Goal: Task Accomplishment & Management: Manage account settings

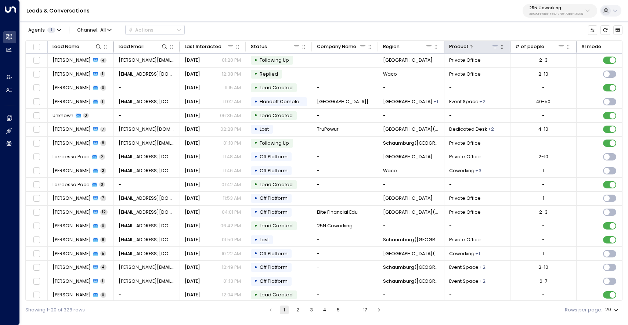
click at [496, 46] on icon at bounding box center [495, 47] width 6 height 6
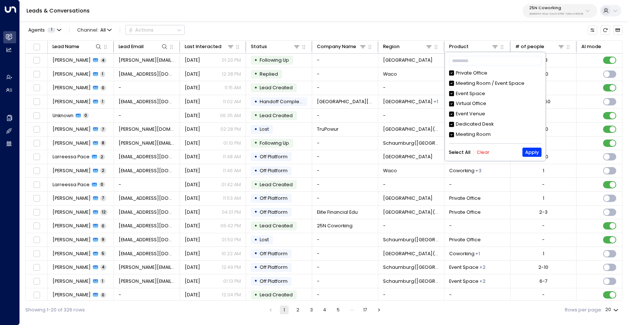
scroll to position [9, 0]
click at [551, 17] on button "25N Coworking 3b9800f4-81ca-4ec0-8758-72fbe4763f36" at bounding box center [560, 11] width 75 height 14
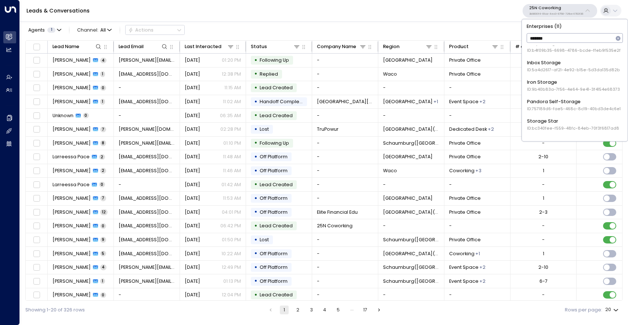
scroll to position [107, 0]
type input "*******"
click at [555, 125] on span "ID: bc340fee-f559-48fc-84eb-70f3f6817ad8" at bounding box center [573, 128] width 92 height 6
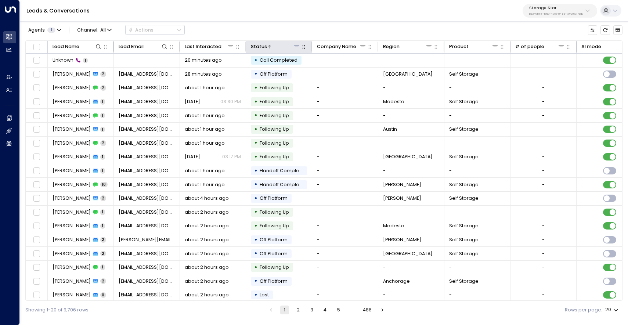
click at [298, 48] on icon at bounding box center [297, 47] width 6 height 6
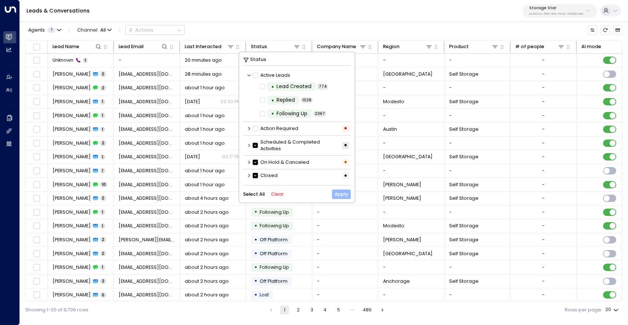
click at [343, 197] on button "Apply" at bounding box center [341, 194] width 19 height 9
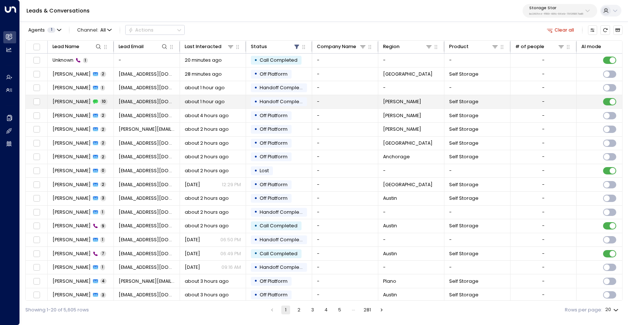
click at [67, 103] on span "[PERSON_NAME]" at bounding box center [72, 101] width 38 height 7
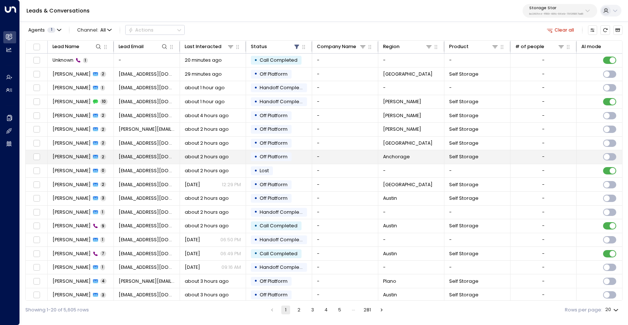
scroll to position [31, 0]
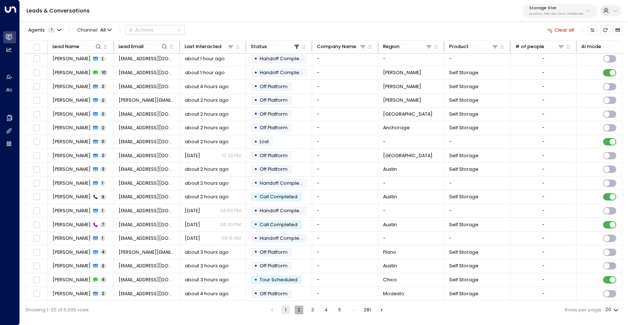
click at [300, 311] on button "2" at bounding box center [299, 310] width 9 height 9
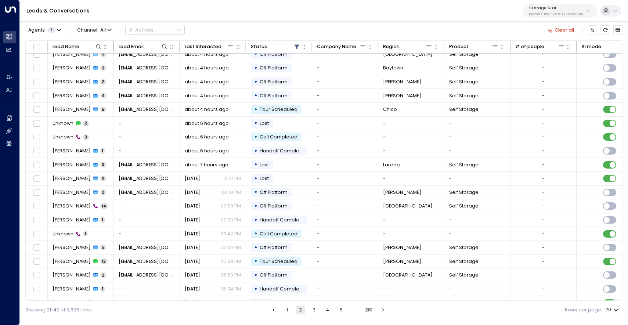
scroll to position [31, 0]
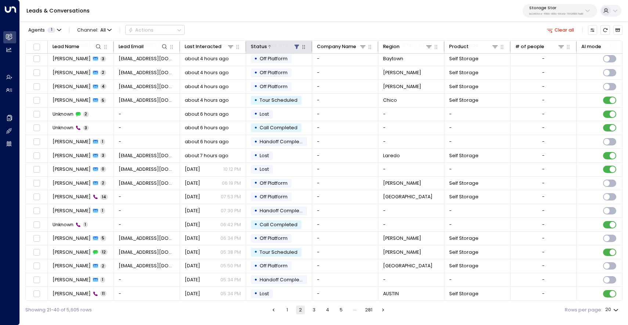
click at [299, 46] on icon at bounding box center [297, 47] width 6 height 6
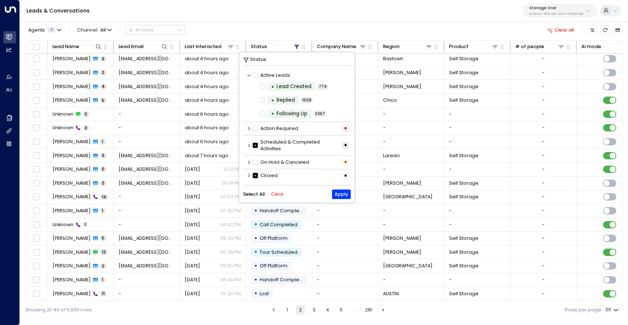
click at [256, 175] on icon at bounding box center [255, 175] width 5 height 7
click at [344, 195] on button "Apply" at bounding box center [341, 194] width 19 height 9
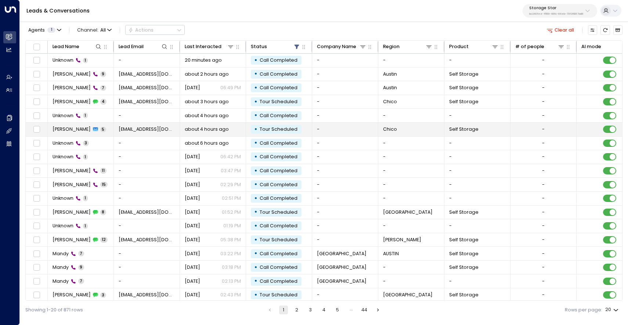
click at [60, 130] on span "[PERSON_NAME]" at bounding box center [72, 129] width 38 height 7
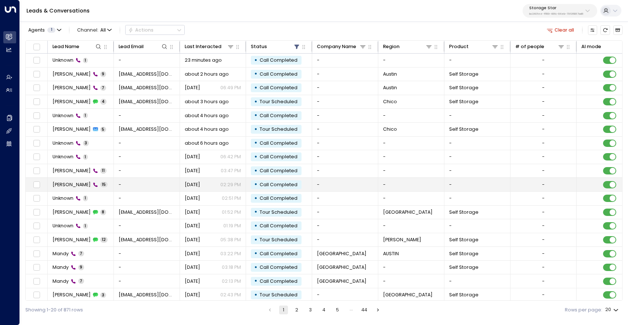
scroll to position [31, 0]
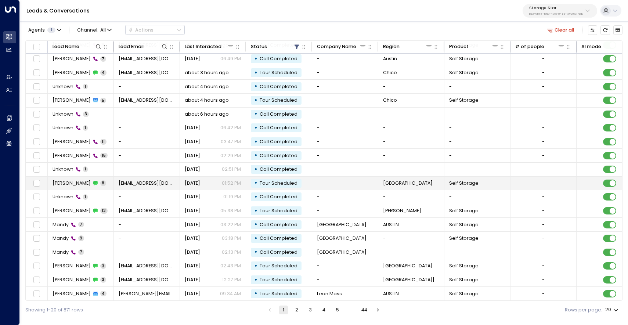
click at [78, 182] on span "Patrick Bennett" at bounding box center [72, 183] width 38 height 7
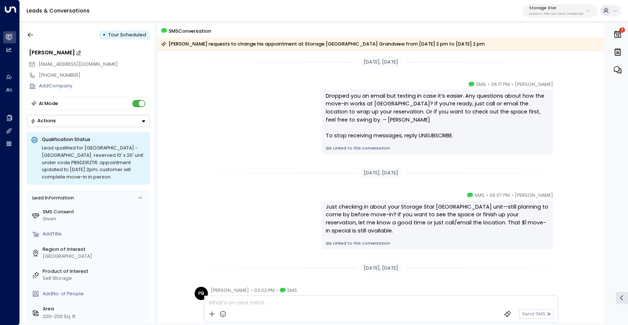
click at [41, 52] on div "[PERSON_NAME]" at bounding box center [89, 53] width 121 height 8
click at [28, 35] on icon "button" at bounding box center [31, 35] width 6 height 5
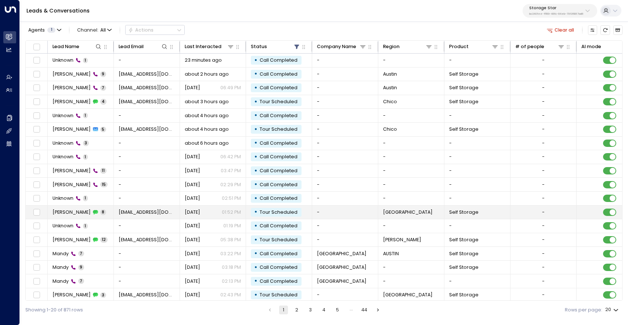
click at [66, 210] on span "[PERSON_NAME]" at bounding box center [72, 212] width 38 height 7
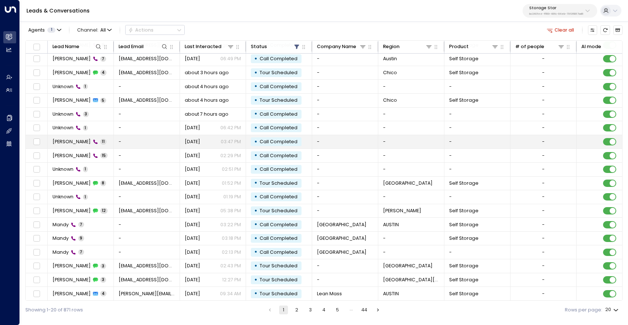
scroll to position [31, 0]
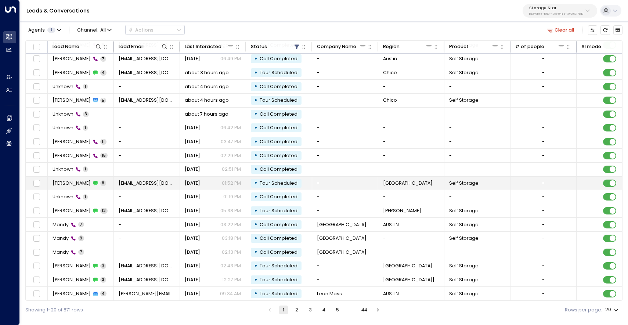
click at [141, 177] on td "[EMAIL_ADDRESS][DOMAIN_NAME]" at bounding box center [147, 184] width 66 height 14
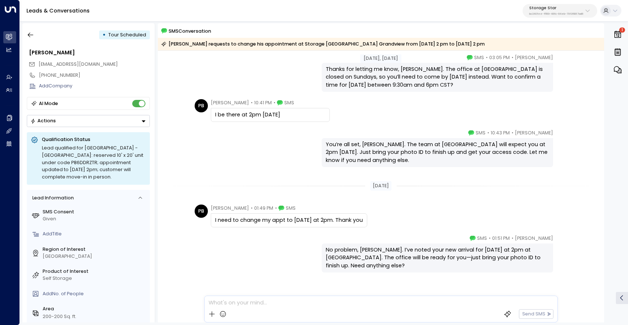
scroll to position [279, 0]
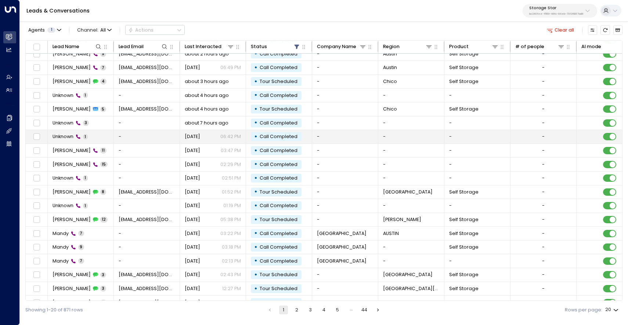
scroll to position [31, 0]
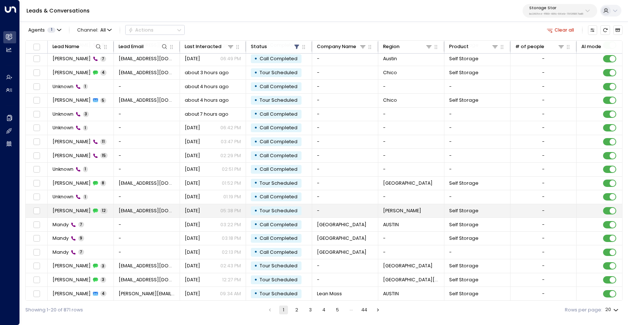
click at [69, 208] on span "Jerry bustos" at bounding box center [72, 211] width 38 height 7
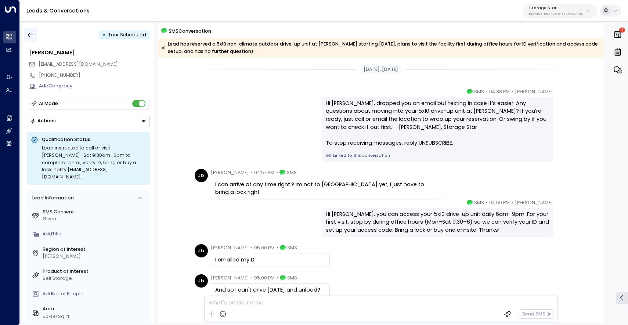
click at [27, 35] on icon "button" at bounding box center [30, 34] width 7 height 7
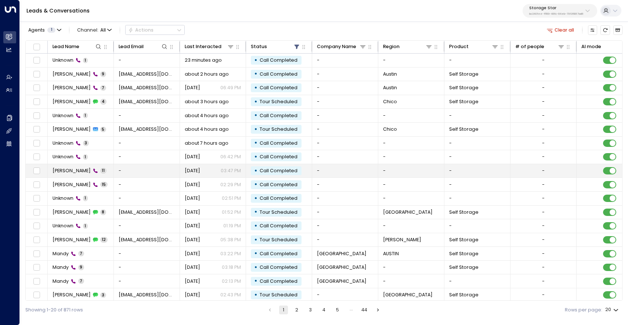
scroll to position [31, 0]
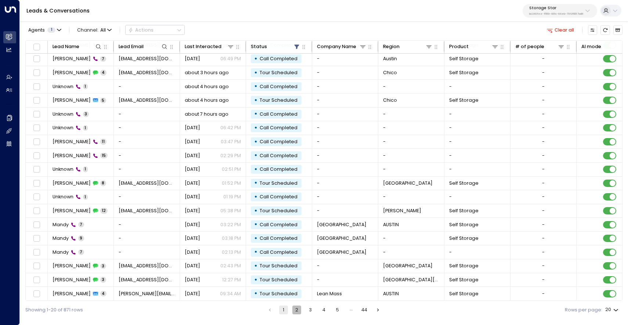
click at [299, 310] on button "2" at bounding box center [296, 310] width 9 height 9
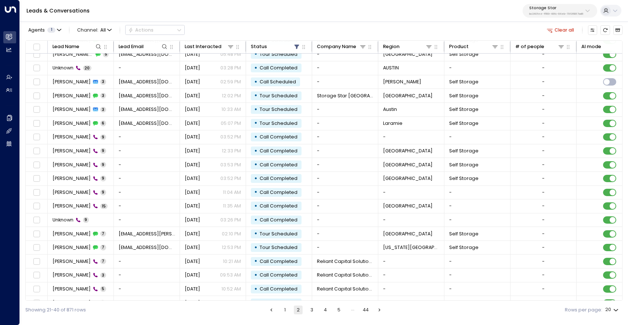
scroll to position [31, 0]
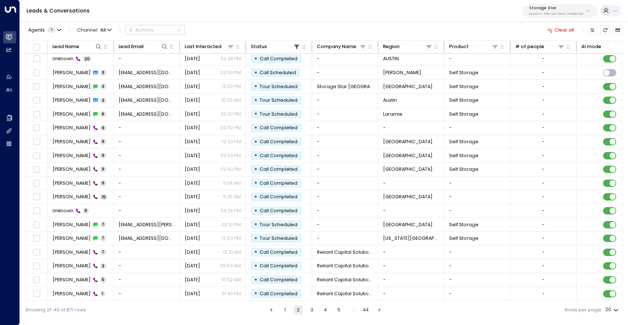
click at [282, 312] on button "1" at bounding box center [285, 310] width 9 height 9
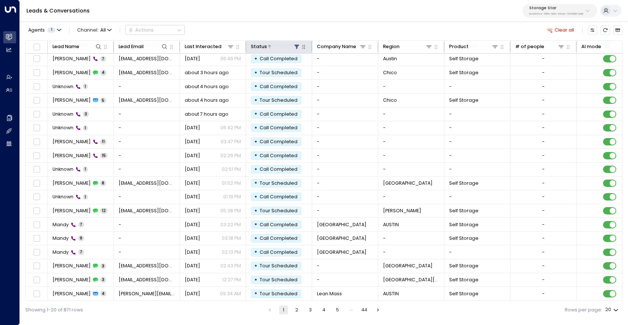
click at [296, 47] on icon at bounding box center [297, 46] width 5 height 4
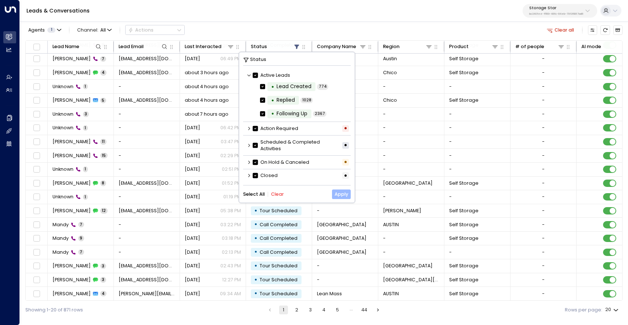
click at [339, 199] on button "Apply" at bounding box center [341, 194] width 19 height 9
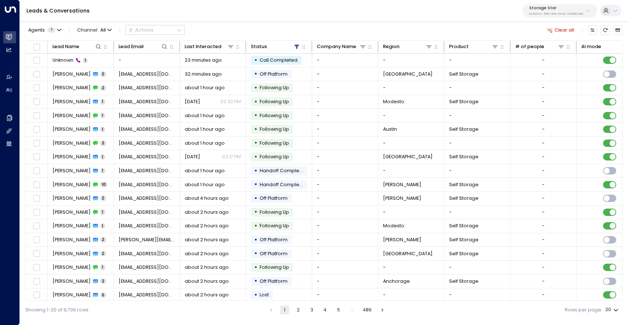
scroll to position [31, 0]
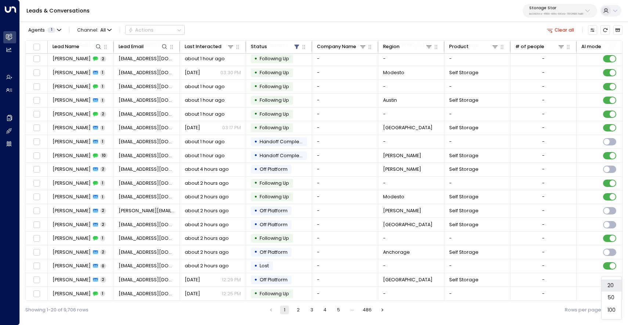
click at [618, 310] on body "Overview Leads & Conversations Leads & Conversations Analytics Analytics Agents…" at bounding box center [314, 159] width 628 height 319
click at [613, 309] on li "100" at bounding box center [612, 310] width 20 height 12
type input "***"
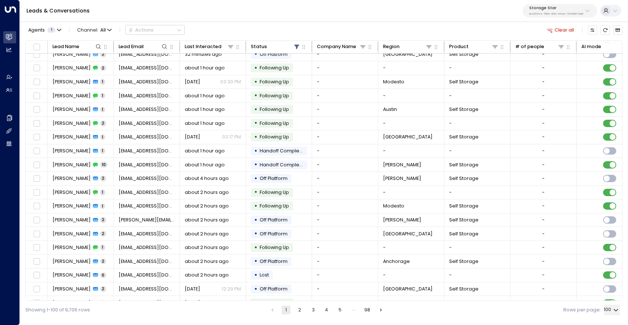
scroll to position [31, 0]
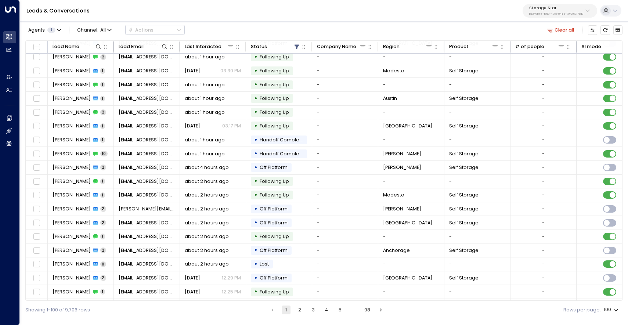
click at [299, 308] on button "2" at bounding box center [299, 310] width 9 height 9
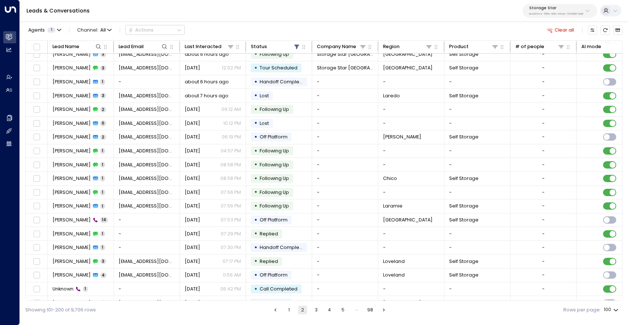
scroll to position [31, 0]
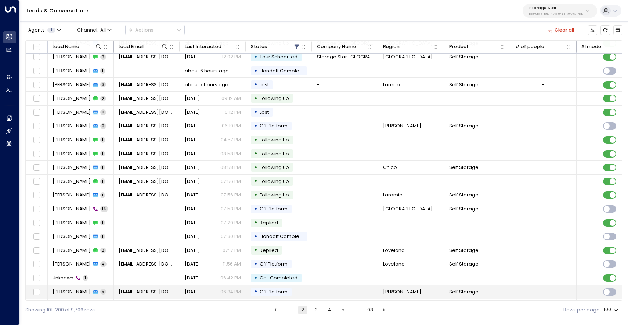
click at [65, 292] on span "Jerry bustos" at bounding box center [72, 292] width 38 height 7
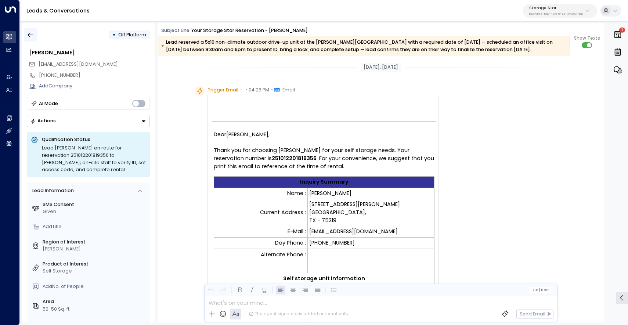
click at [26, 35] on button "button" at bounding box center [30, 34] width 13 height 13
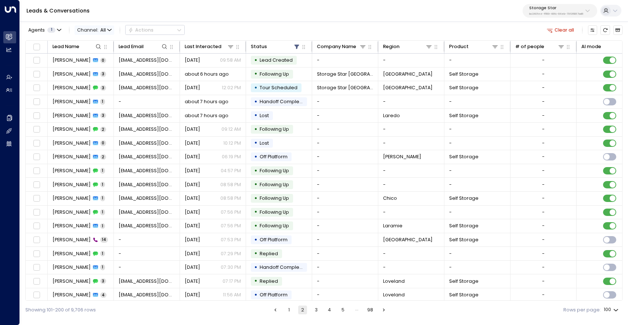
click at [110, 28] on icon "button" at bounding box center [109, 30] width 4 height 4
click at [98, 55] on p "SMS" at bounding box center [97, 57] width 30 height 7
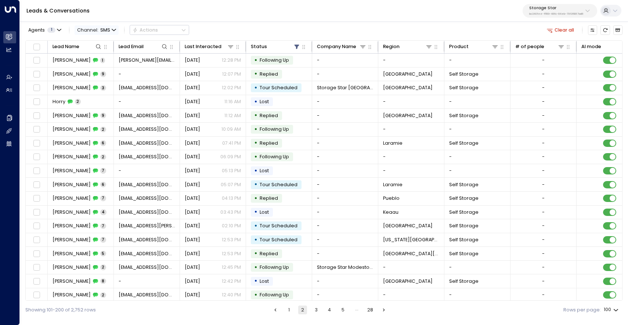
click at [107, 32] on span "SMS" at bounding box center [105, 30] width 10 height 5
click at [97, 91] on li "Voice" at bounding box center [97, 95] width 42 height 11
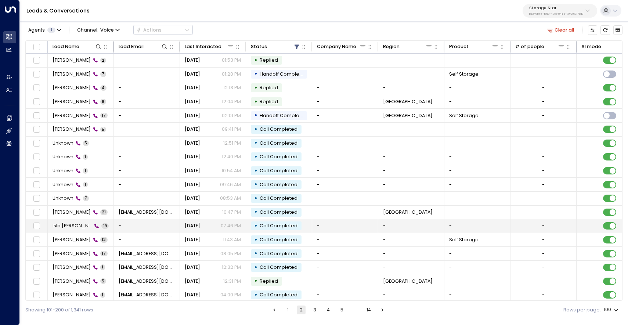
click at [68, 228] on span "Isla Bunn" at bounding box center [73, 226] width 40 height 7
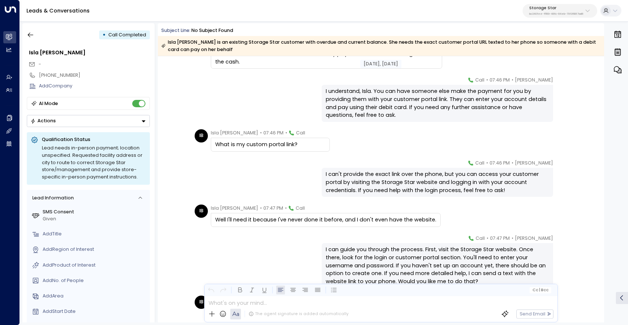
scroll to position [365, 0]
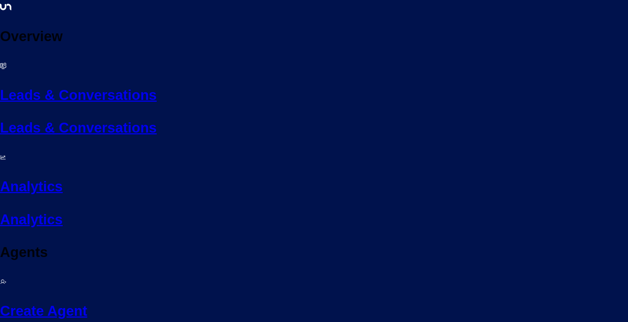
scroll to position [1884, 0]
click at [17, 59] on link "Leads & Conversations Leads & Conversations" at bounding box center [314, 99] width 628 height 80
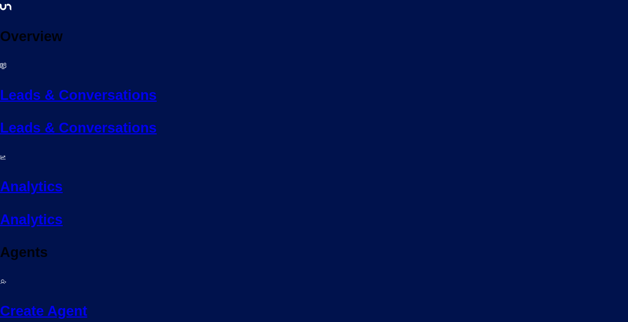
scroll to position [0, 0]
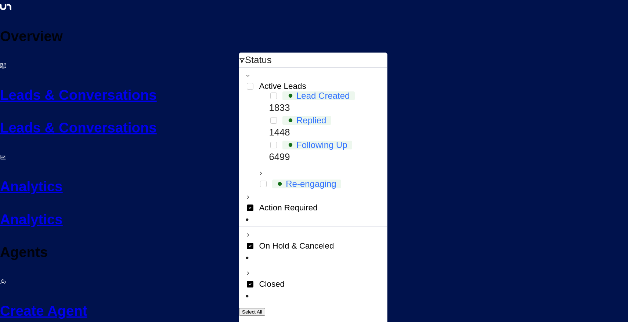
scroll to position [1, 0]
click at [259, 171] on icon at bounding box center [261, 173] width 4 height 4
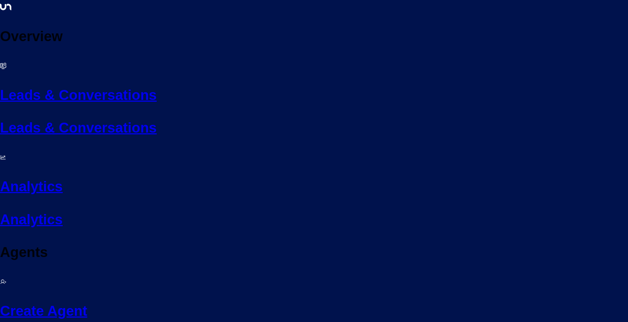
click at [113, 14] on div at bounding box center [314, 161] width 628 height 322
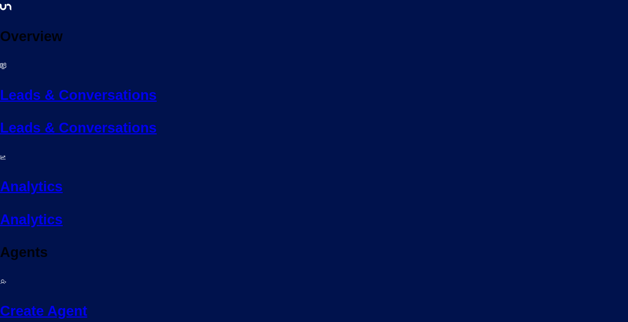
scroll to position [34, 0]
click at [611, 314] on li "100" at bounding box center [616, 323] width 28 height 18
type input "***"
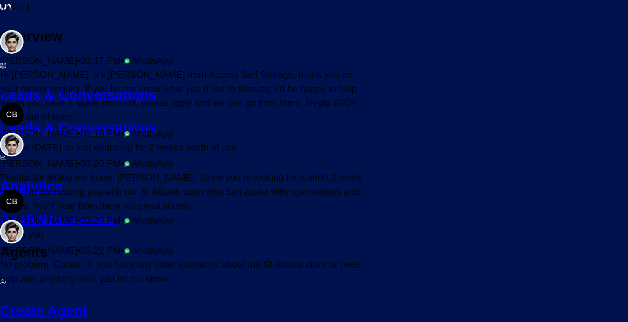
scroll to position [47, 0]
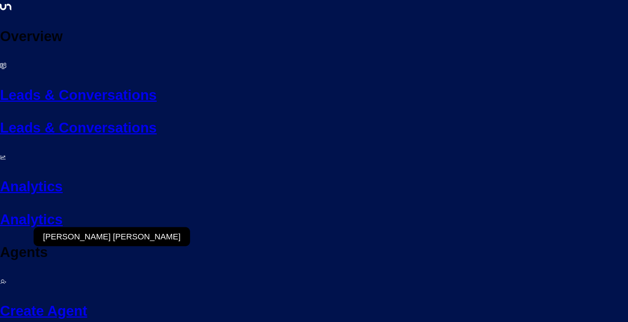
scroll to position [502, 0]
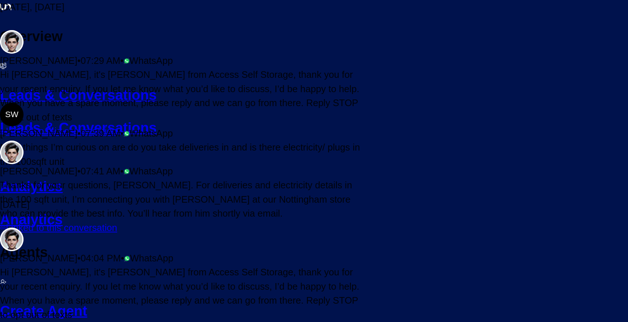
scroll to position [90, 0]
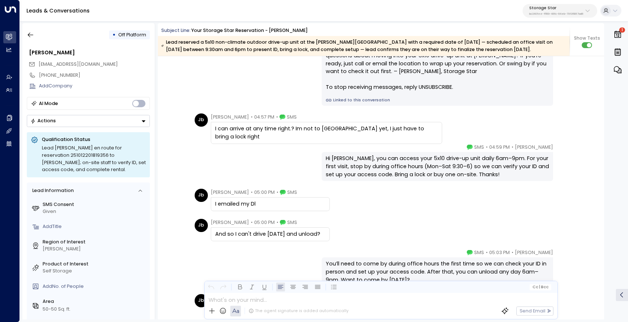
scroll to position [623, 0]
click at [31, 32] on icon "button" at bounding box center [30, 34] width 7 height 7
click at [28, 38] on icon "button" at bounding box center [30, 34] width 7 height 7
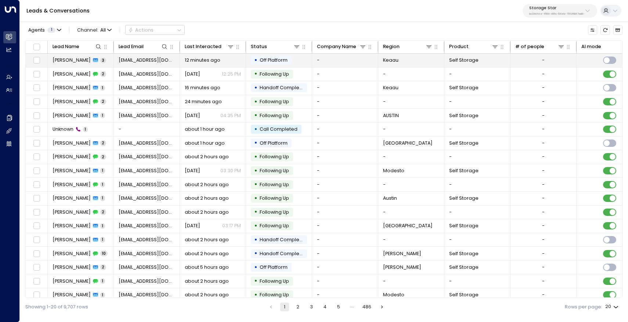
click at [93, 58] on icon at bounding box center [95, 60] width 5 height 5
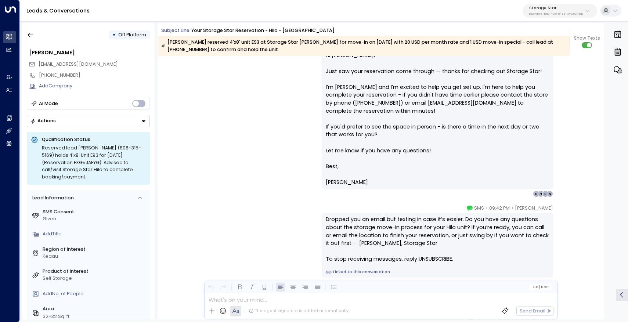
scroll to position [607, 0]
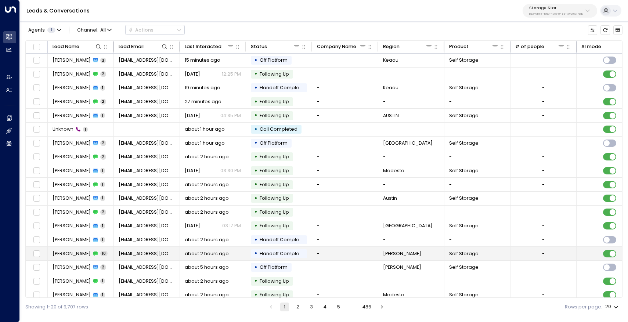
click at [71, 253] on span "[PERSON_NAME]" at bounding box center [72, 253] width 38 height 7
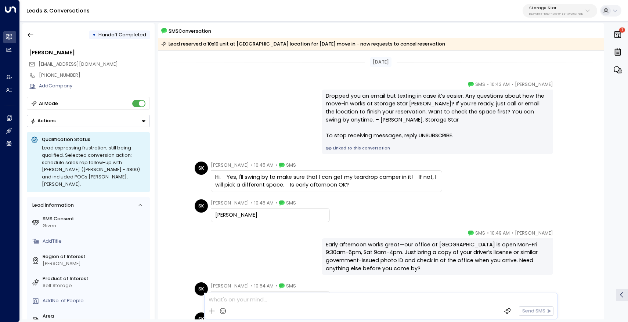
click at [274, 94] on div "Celeste Harper • 10:43 AM • SMS Dropped you an email but texting in case it’s e…" at bounding box center [380, 117] width 377 height 73
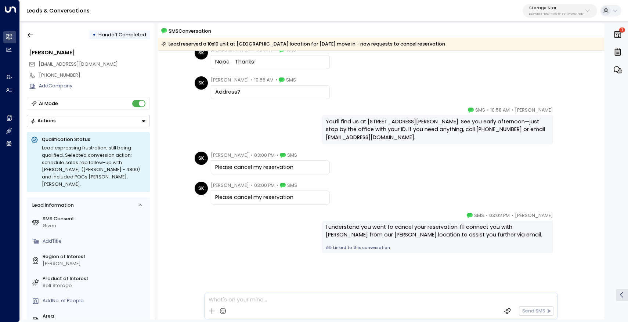
scroll to position [236, 0]
click at [559, 13] on p "bc340fee-f559-48fc-84eb-70f3f6817ad8" at bounding box center [556, 13] width 54 height 3
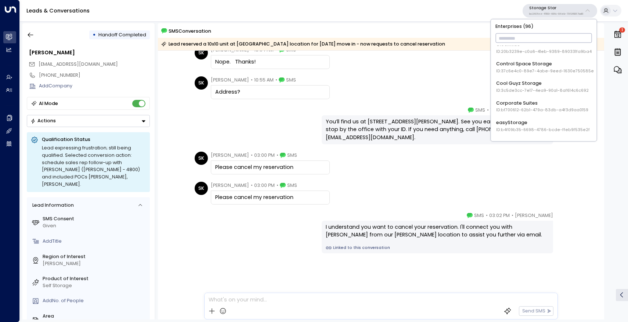
scroll to position [234, 0]
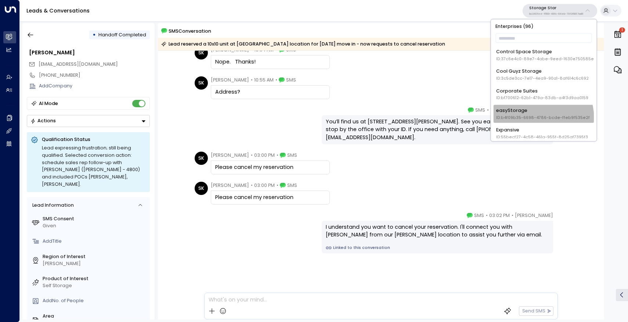
click at [538, 117] on span "ID: b4f09b35-6698-4786-bcde-ffeb9f535e2f" at bounding box center [543, 118] width 94 height 6
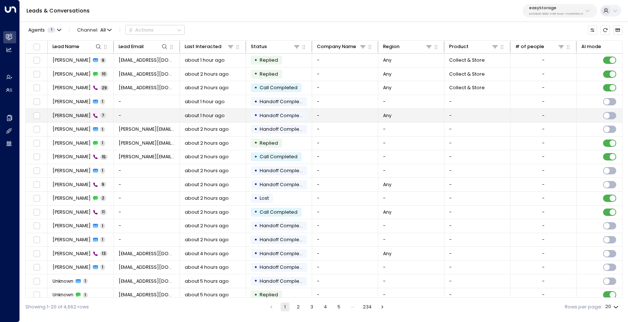
click at [162, 118] on td "-" at bounding box center [147, 116] width 66 height 14
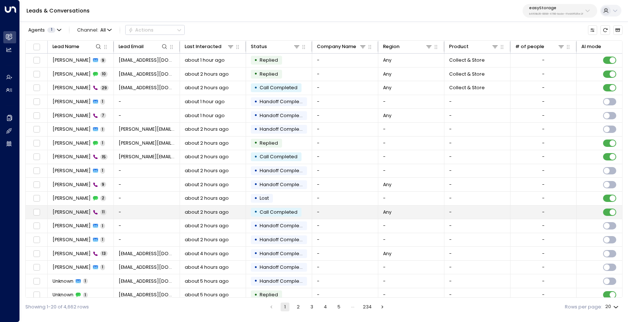
click at [69, 213] on span "Anthony Allen" at bounding box center [72, 212] width 38 height 7
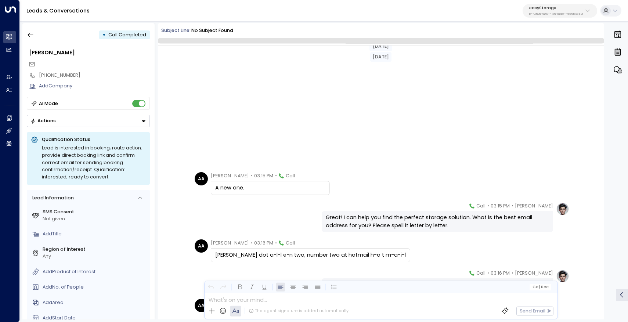
scroll to position [165, 0]
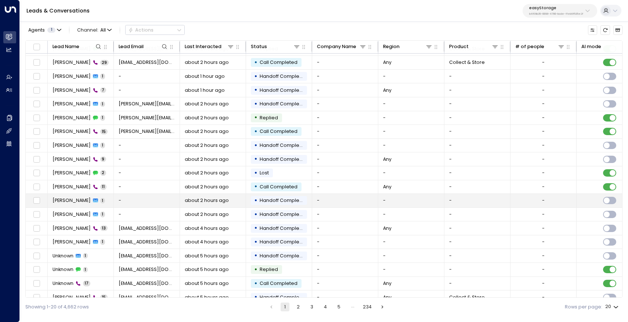
scroll to position [34, 0]
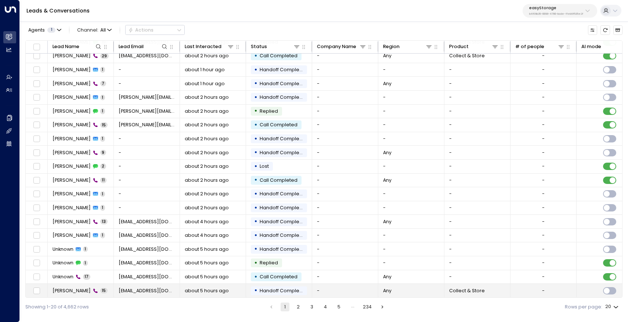
click at [66, 289] on span "Stephen Wrsey" at bounding box center [72, 291] width 38 height 7
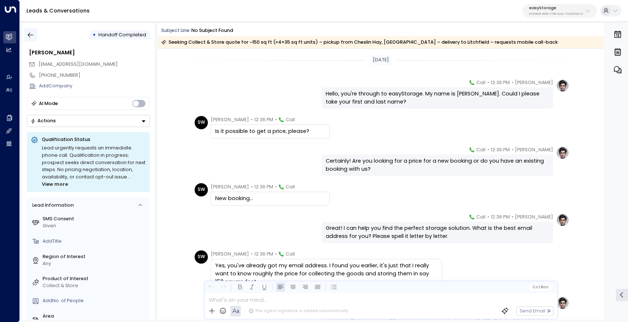
click at [24, 38] on button "button" at bounding box center [30, 34] width 13 height 13
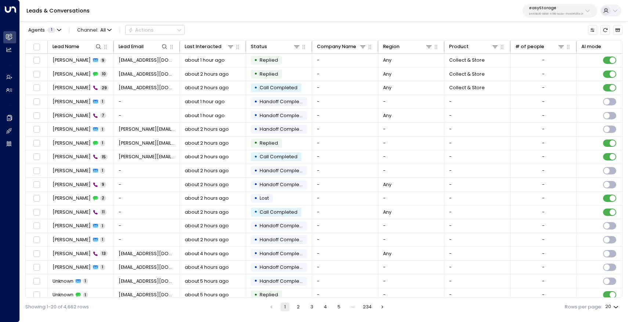
click at [300, 307] on button "2" at bounding box center [298, 307] width 9 height 9
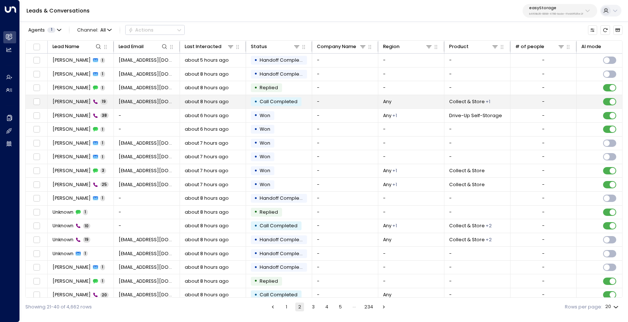
click at [65, 102] on span "Stephen Wrsey" at bounding box center [72, 101] width 38 height 7
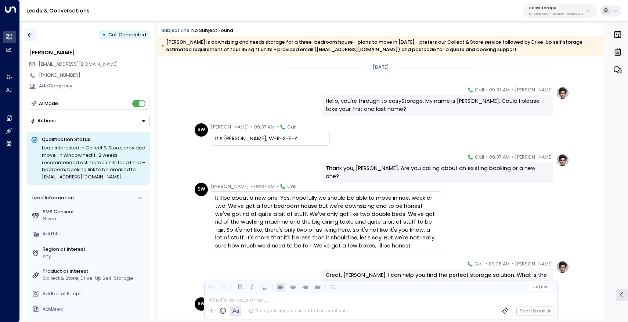
click at [31, 35] on icon "button" at bounding box center [30, 34] width 7 height 7
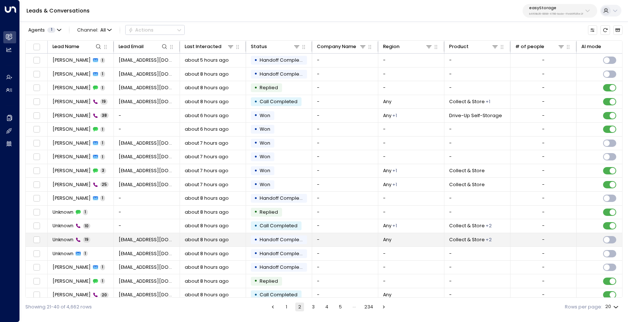
scroll to position [34, 0]
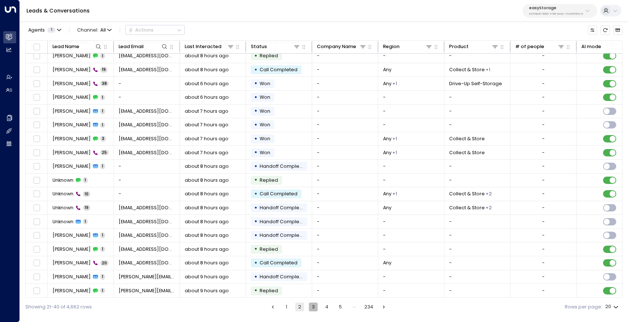
click at [313, 308] on button "3" at bounding box center [313, 307] width 9 height 9
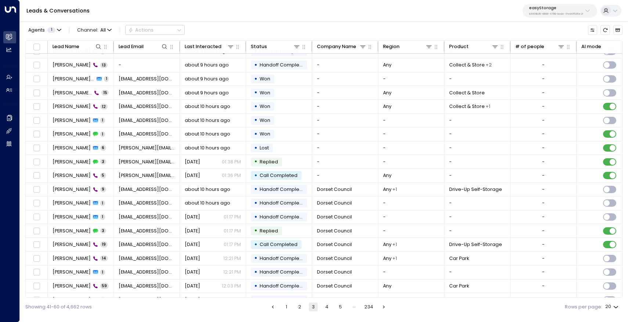
scroll to position [34, 0]
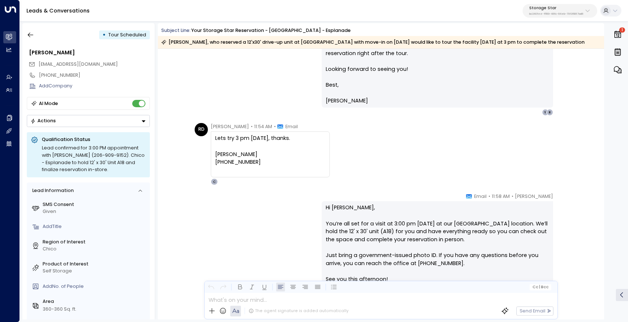
scroll to position [958, 0]
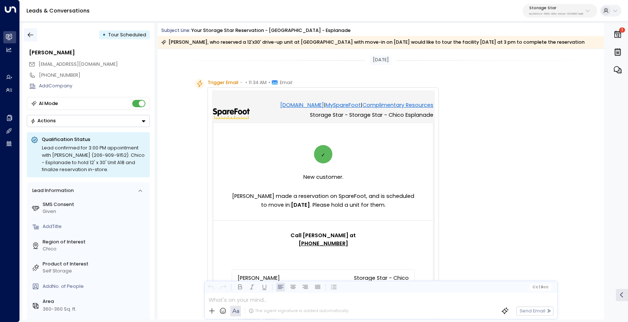
click at [31, 31] on button "button" at bounding box center [30, 34] width 13 height 13
click at [29, 36] on icon "button" at bounding box center [30, 34] width 7 height 7
click at [37, 35] on div "• Tour Scheduled" at bounding box center [88, 34] width 123 height 13
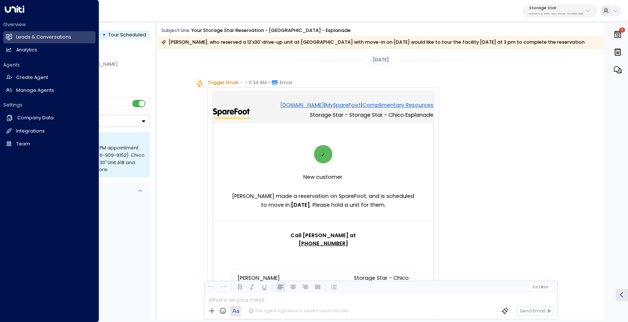
click at [10, 8] on icon at bounding box center [14, 9] width 19 height 7
click at [15, 42] on link "Leads & Conversations Leads & Conversations" at bounding box center [49, 37] width 92 height 12
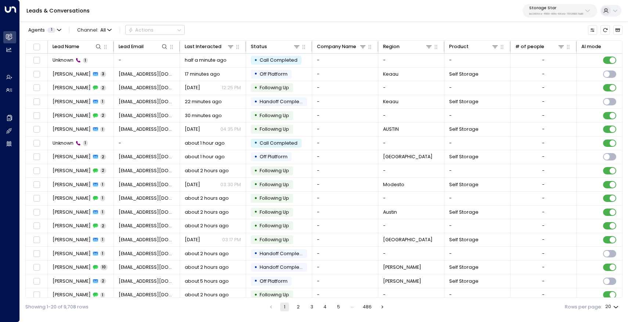
click at [564, 7] on p "Storage Star" at bounding box center [556, 8] width 54 height 4
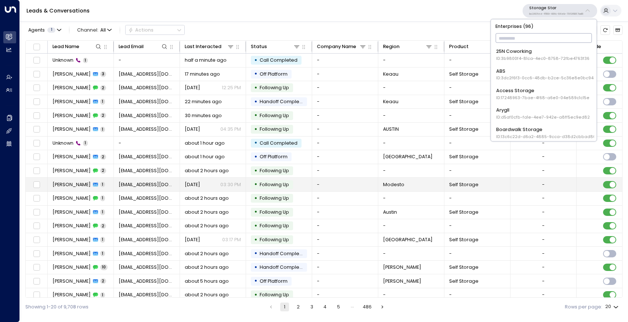
scroll to position [34, 0]
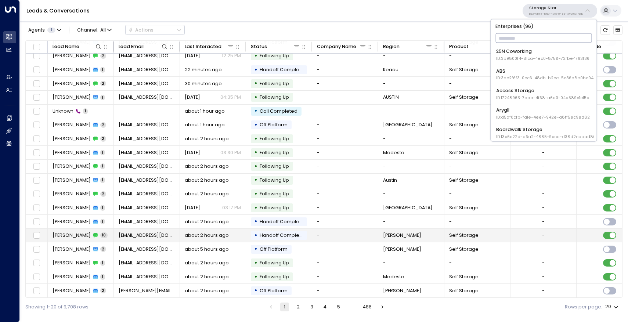
click at [79, 234] on span "[PERSON_NAME]" at bounding box center [72, 235] width 38 height 7
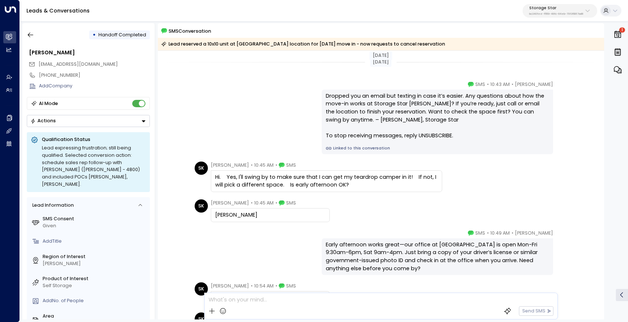
scroll to position [236, 0]
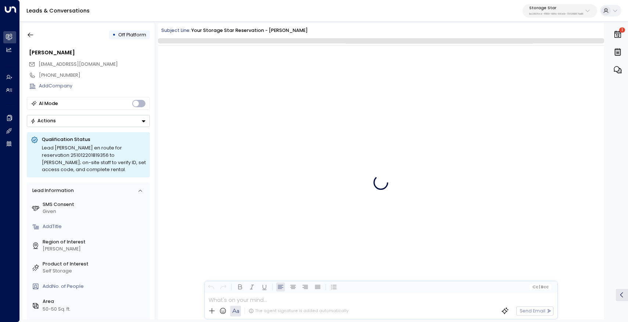
scroll to position [3620, 0]
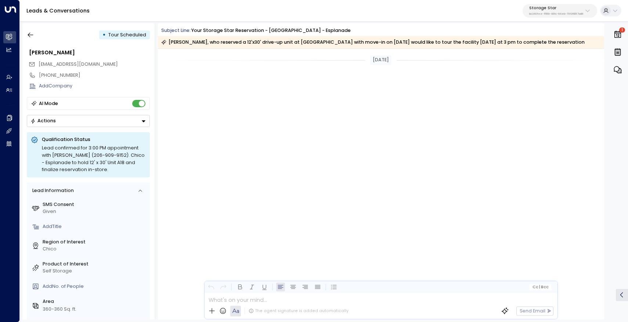
scroll to position [918, 0]
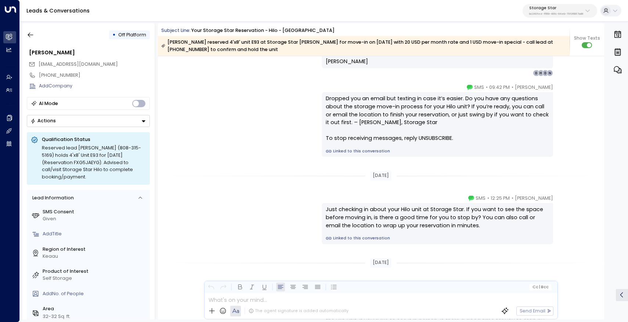
scroll to position [730, 0]
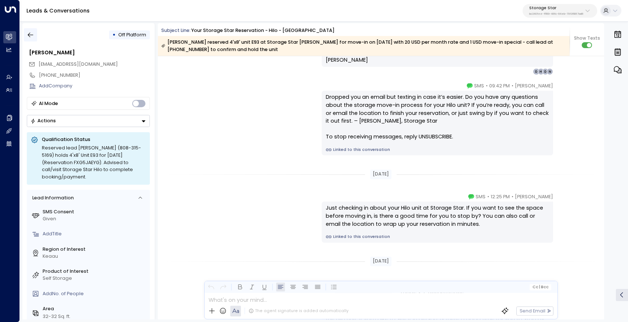
click at [30, 35] on icon "button" at bounding box center [31, 35] width 6 height 5
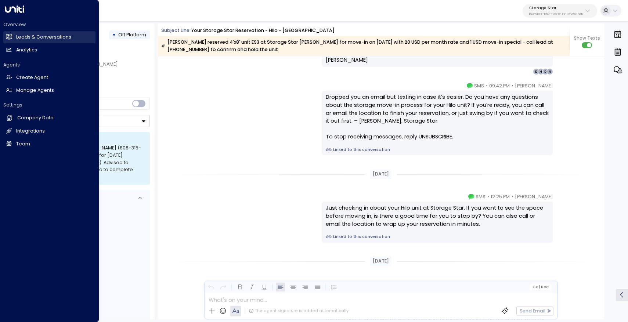
click at [14, 35] on link "Leads & Conversations Leads & Conversations" at bounding box center [49, 37] width 92 height 12
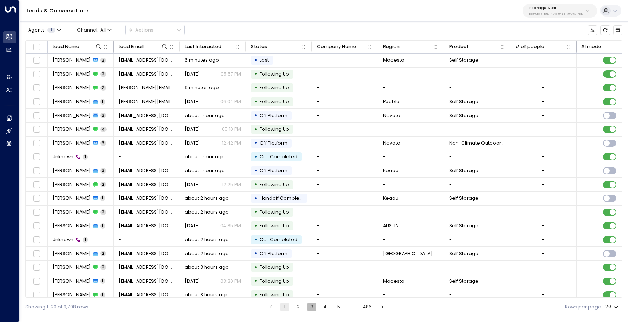
click at [310, 309] on button "3" at bounding box center [311, 307] width 9 height 9
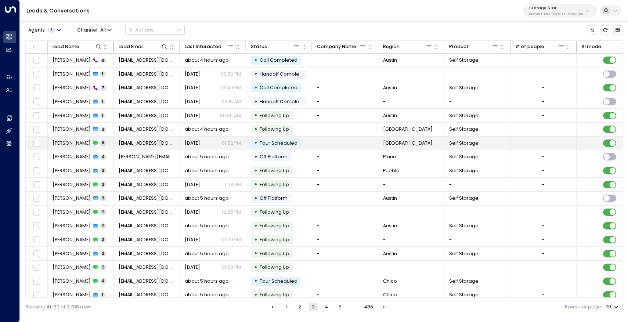
click at [73, 143] on span "[PERSON_NAME]" at bounding box center [72, 143] width 38 height 7
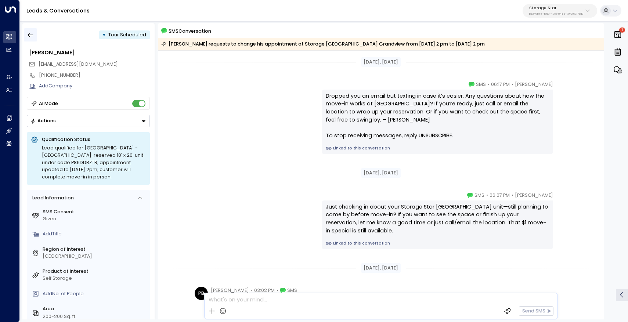
click at [29, 35] on icon "button" at bounding box center [30, 34] width 7 height 7
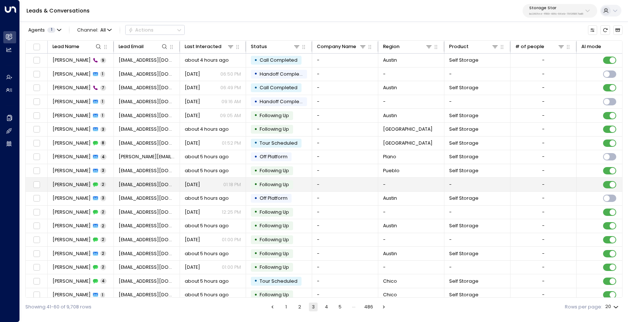
scroll to position [34, 0]
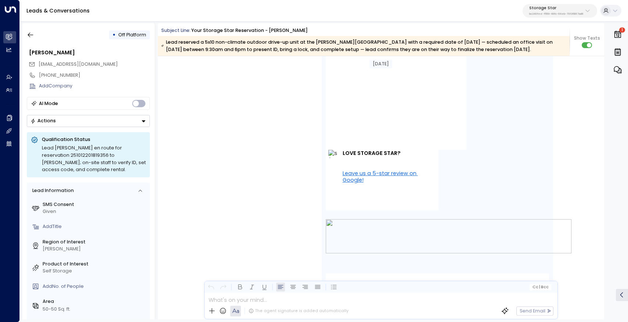
scroll to position [1725, 0]
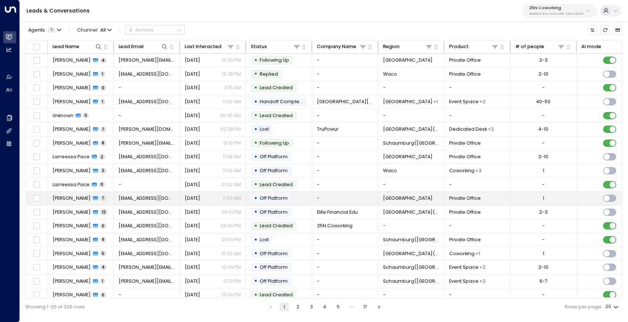
click at [80, 194] on td "[PERSON_NAME] 7" at bounding box center [81, 199] width 66 height 14
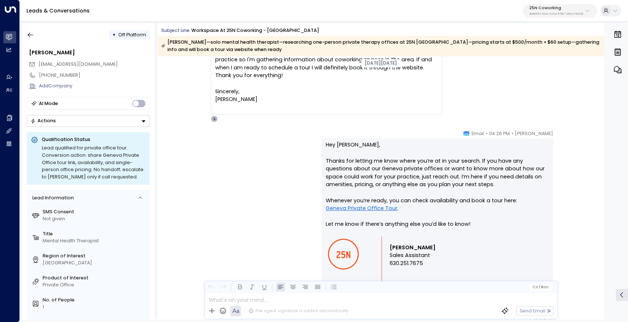
scroll to position [1287, 0]
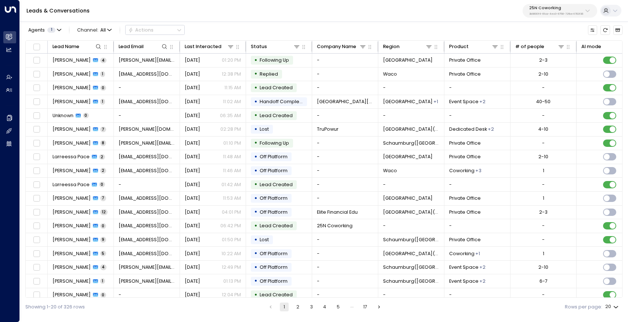
click at [546, 11] on div "25N Coworking 3b9800f4-81ca-4ec0-8758-72fbe4763f36" at bounding box center [556, 11] width 54 height 10
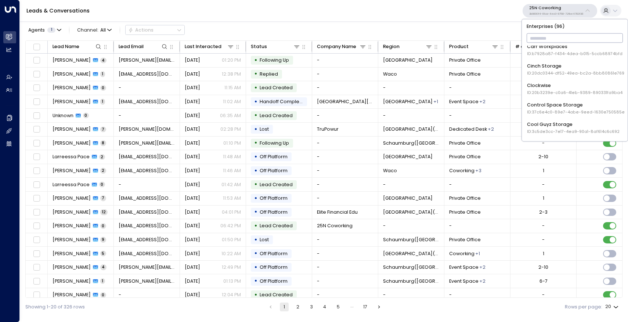
scroll to position [181, 0]
click at [555, 66] on div "Cinch Storage ID: 20dc0344-df52-49ea-bc2a-8bb80861e769" at bounding box center [575, 69] width 97 height 14
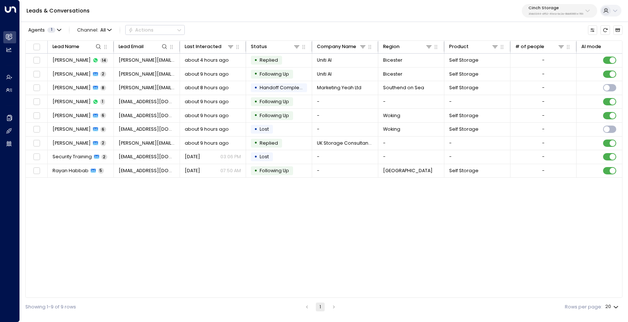
click at [561, 11] on div "Cinch Storage 20dc0344-df52-49ea-bc2a-8bb80861e769" at bounding box center [555, 11] width 55 height 10
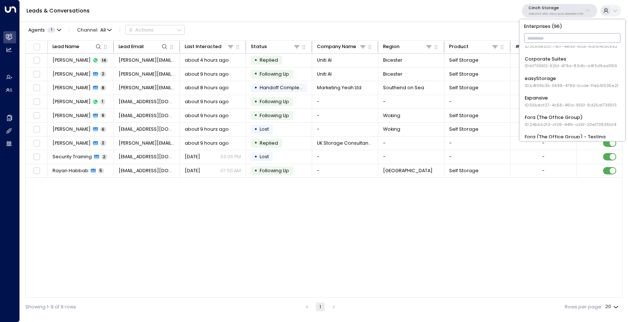
scroll to position [267, 0]
click at [559, 77] on div "easyStorage ID: b4f09b35-6698-4786-bcde-ffeb9f535e2f" at bounding box center [572, 81] width 94 height 14
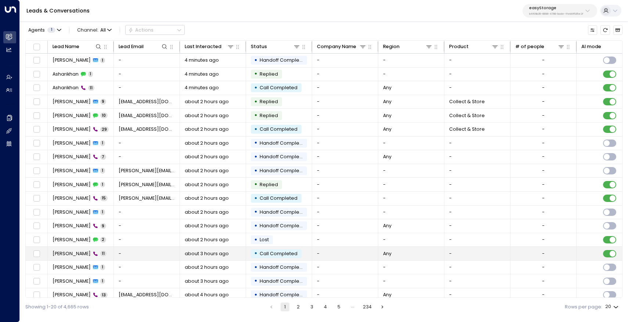
click at [72, 250] on td "[PERSON_NAME] 11" at bounding box center [81, 254] width 66 height 14
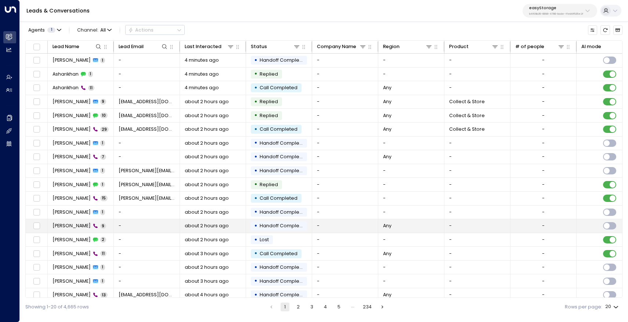
click at [64, 223] on span "[PERSON_NAME]" at bounding box center [72, 226] width 38 height 7
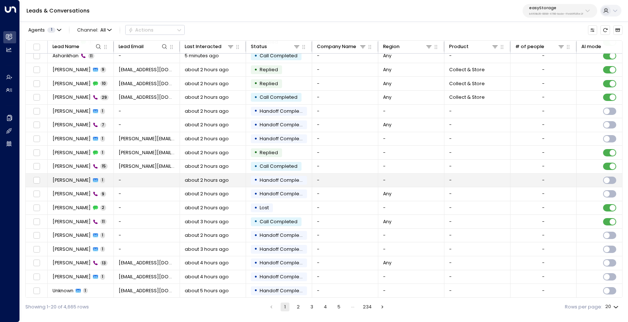
scroll to position [34, 0]
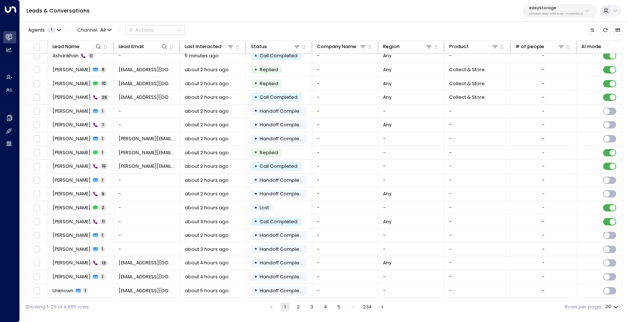
click at [611, 307] on body "Overview Leads & Conversations Leads & Conversations Analytics Analytics Agents…" at bounding box center [314, 158] width 628 height 316
click at [611, 307] on li "100" at bounding box center [612, 307] width 20 height 12
type input "***"
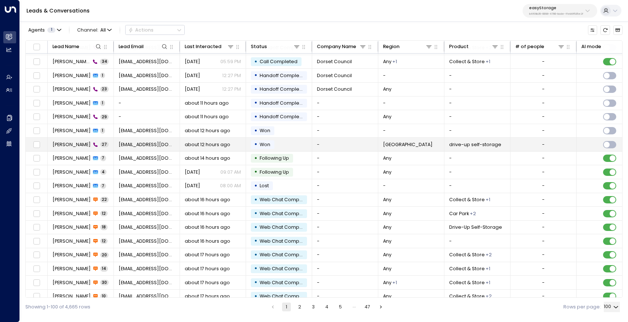
scroll to position [993, 0]
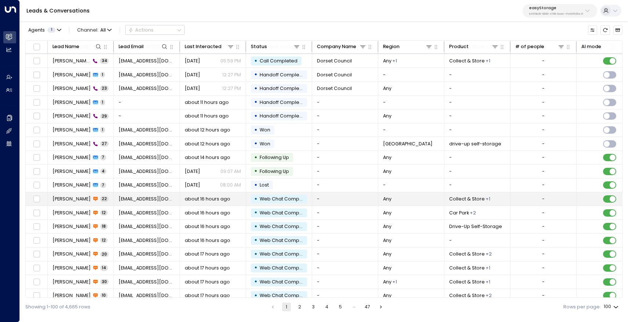
click at [66, 197] on span "[PERSON_NAME]" at bounding box center [72, 199] width 38 height 7
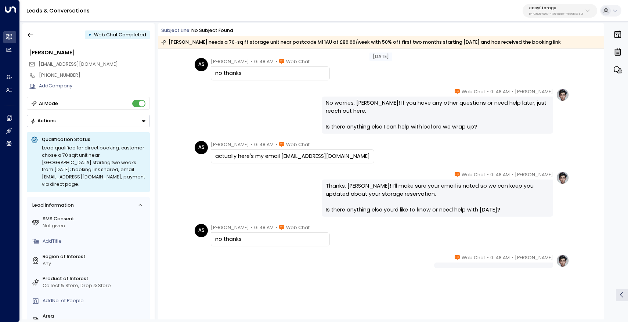
scroll to position [724, 0]
